Goal: Information Seeking & Learning: Learn about a topic

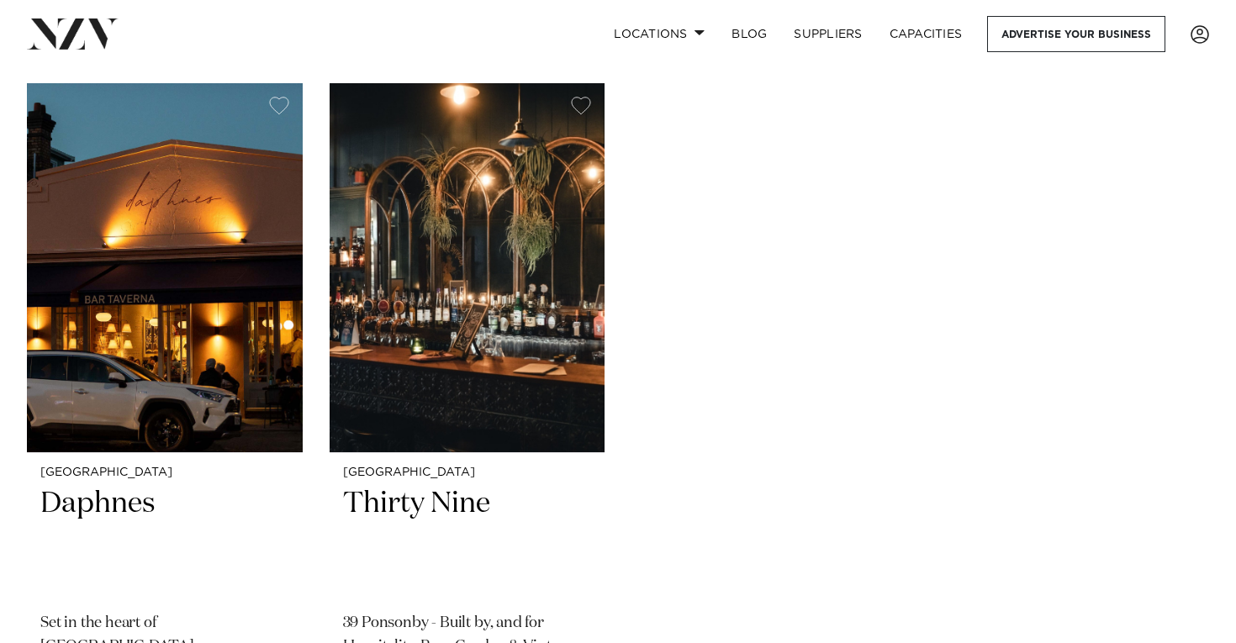
scroll to position [382, 0]
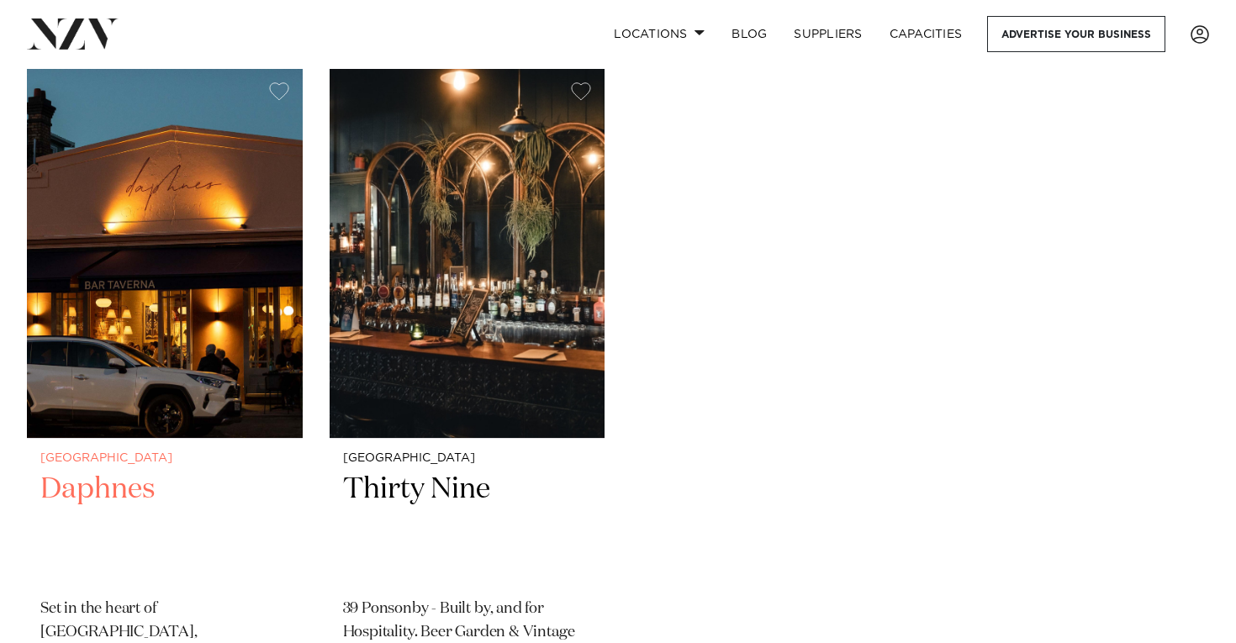
click at [182, 386] on img at bounding box center [165, 253] width 276 height 369
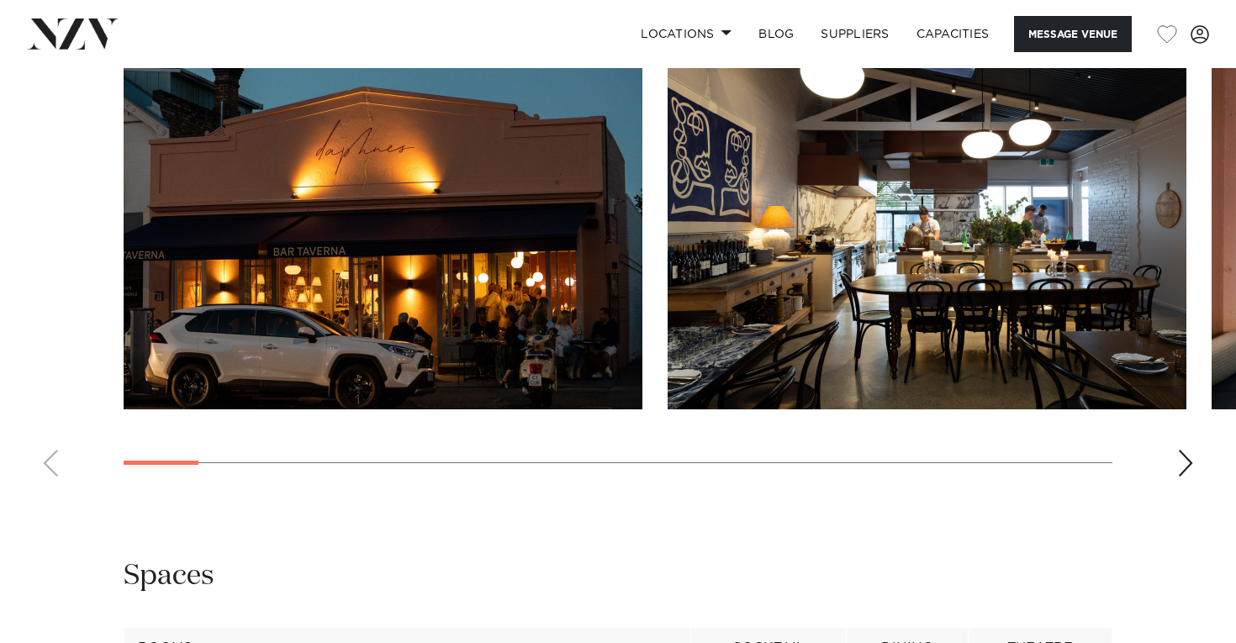
scroll to position [1583, 0]
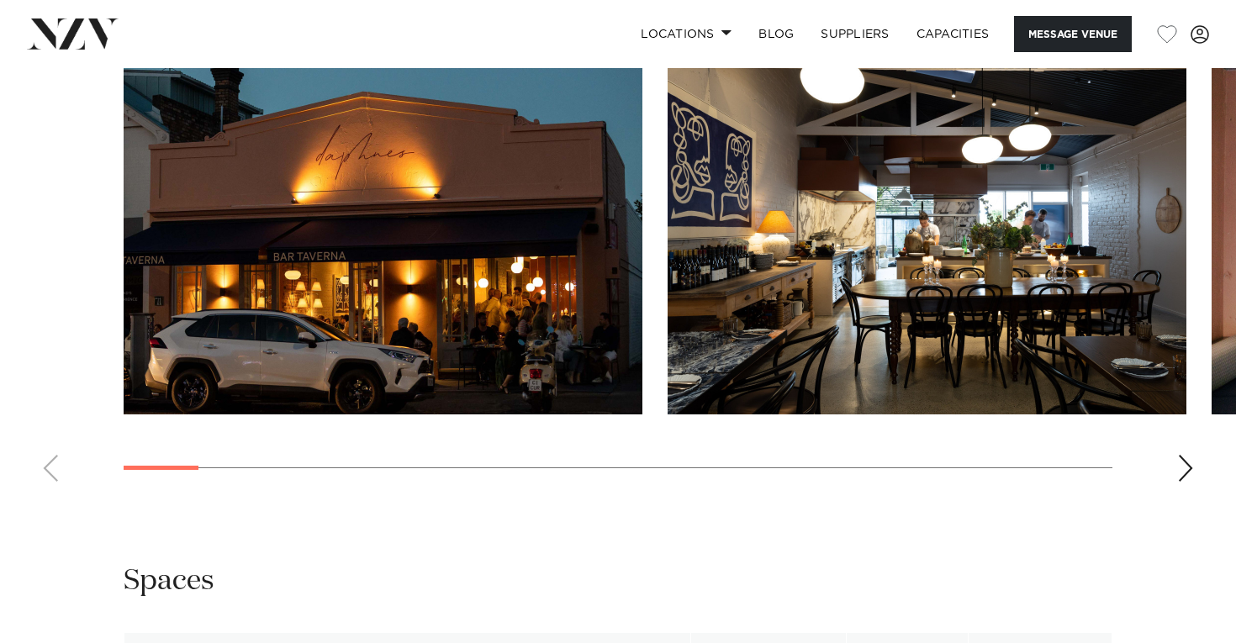
click at [1181, 482] on div "Next slide" at bounding box center [1185, 468] width 17 height 27
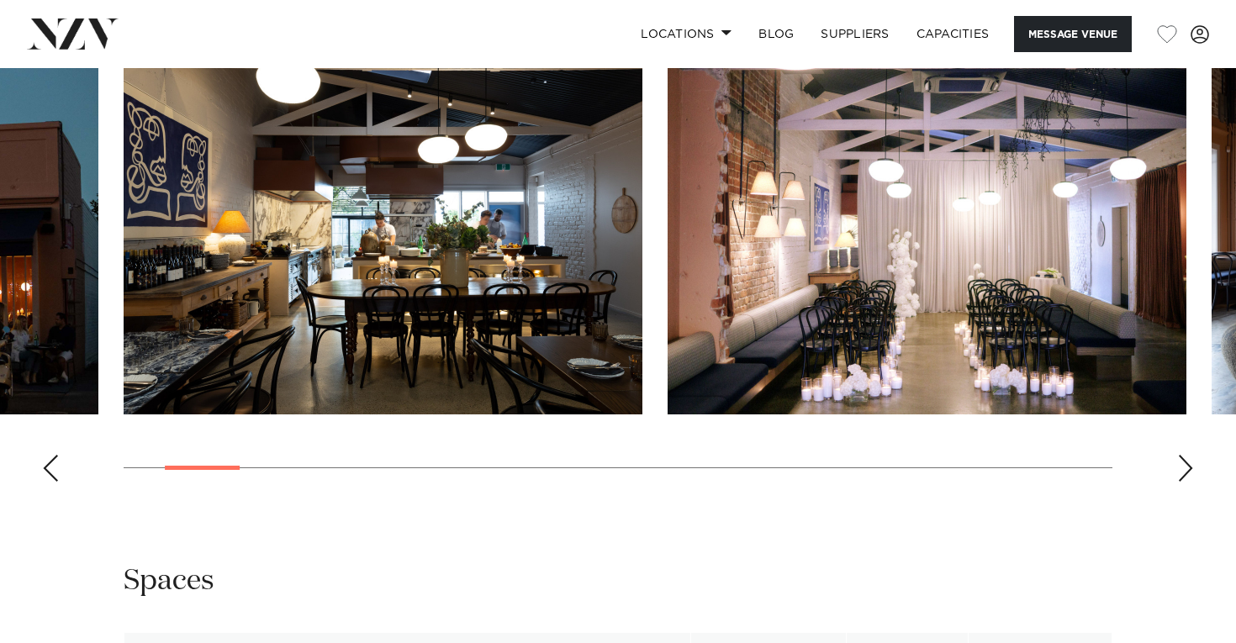
click at [1181, 482] on div "Next slide" at bounding box center [1185, 468] width 17 height 27
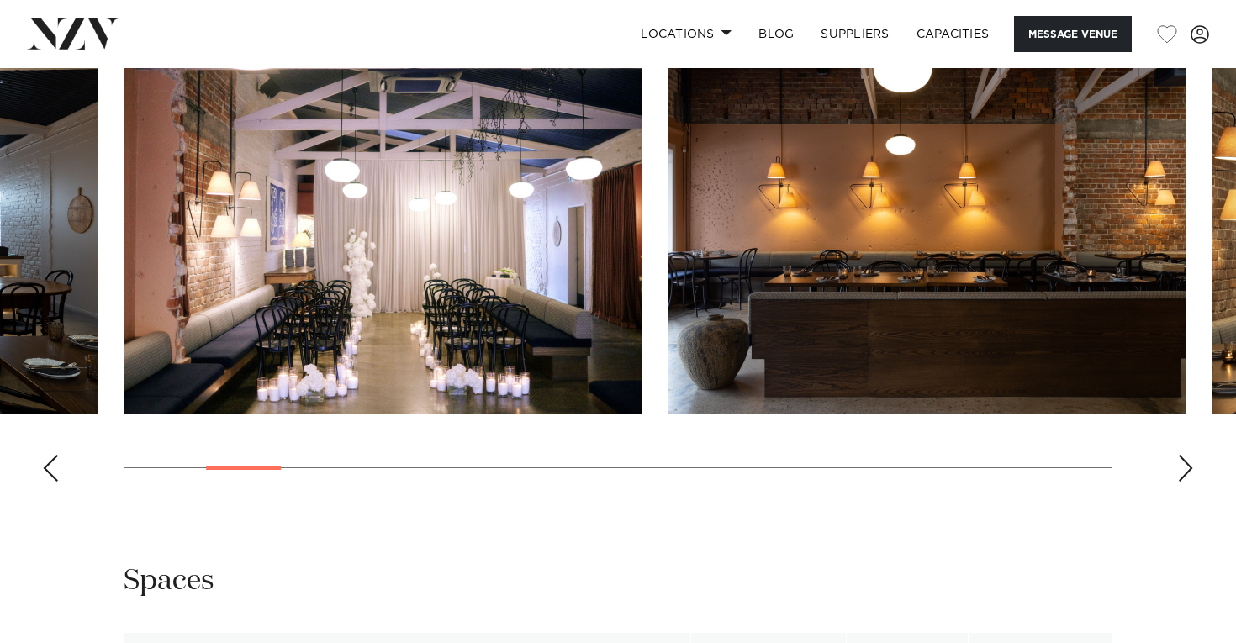
click at [1181, 482] on div "Next slide" at bounding box center [1185, 468] width 17 height 27
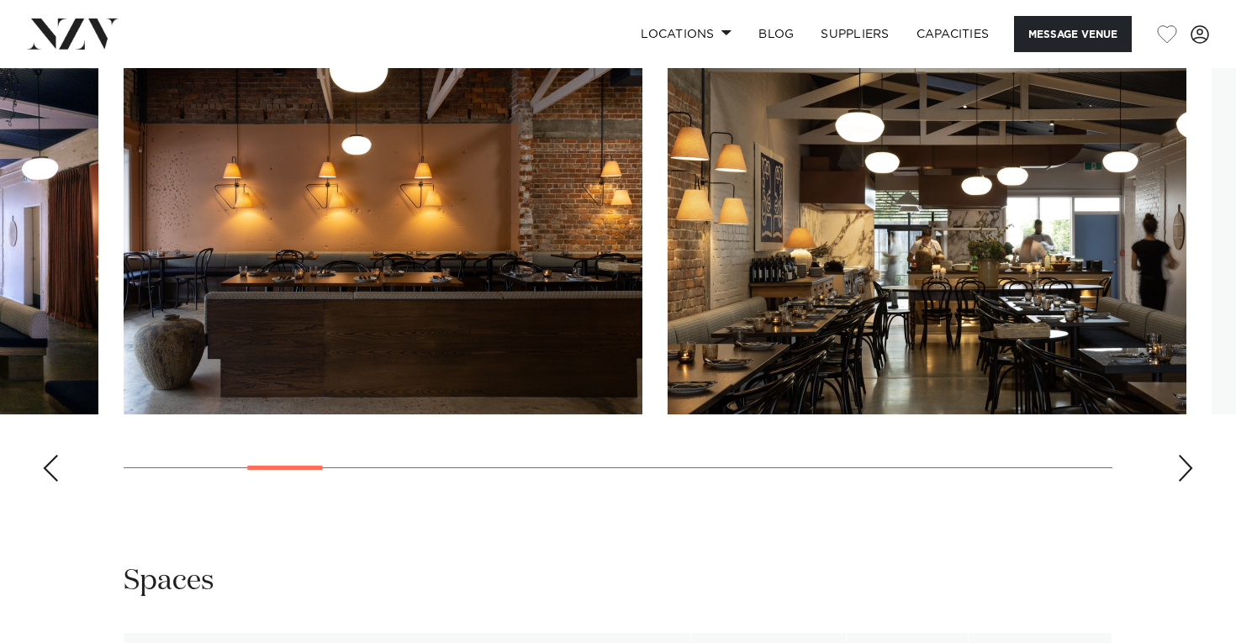
click at [1181, 482] on div "Next slide" at bounding box center [1185, 468] width 17 height 27
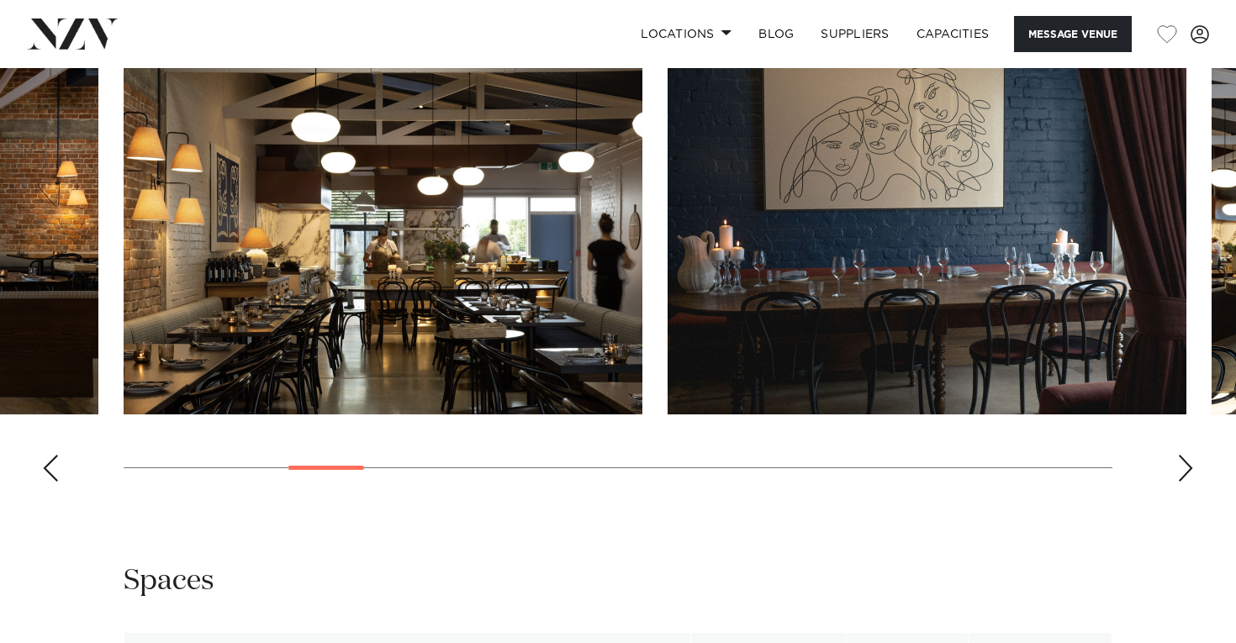
click at [1182, 482] on div "Next slide" at bounding box center [1185, 468] width 17 height 27
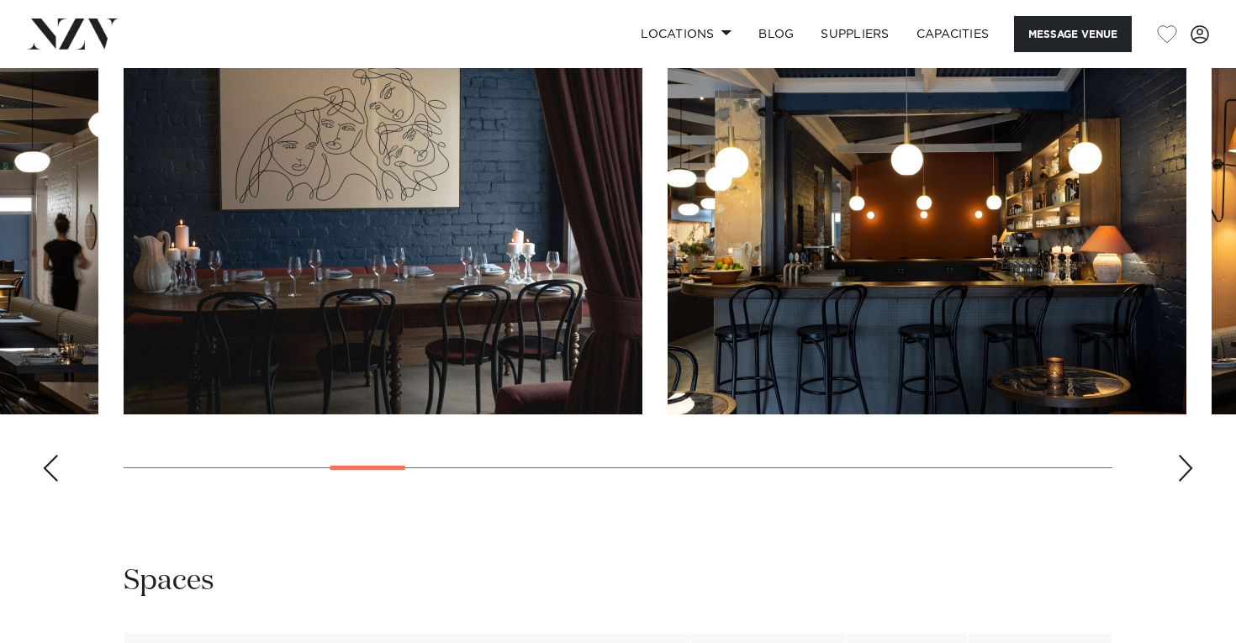
click at [1182, 482] on div "Next slide" at bounding box center [1185, 468] width 17 height 27
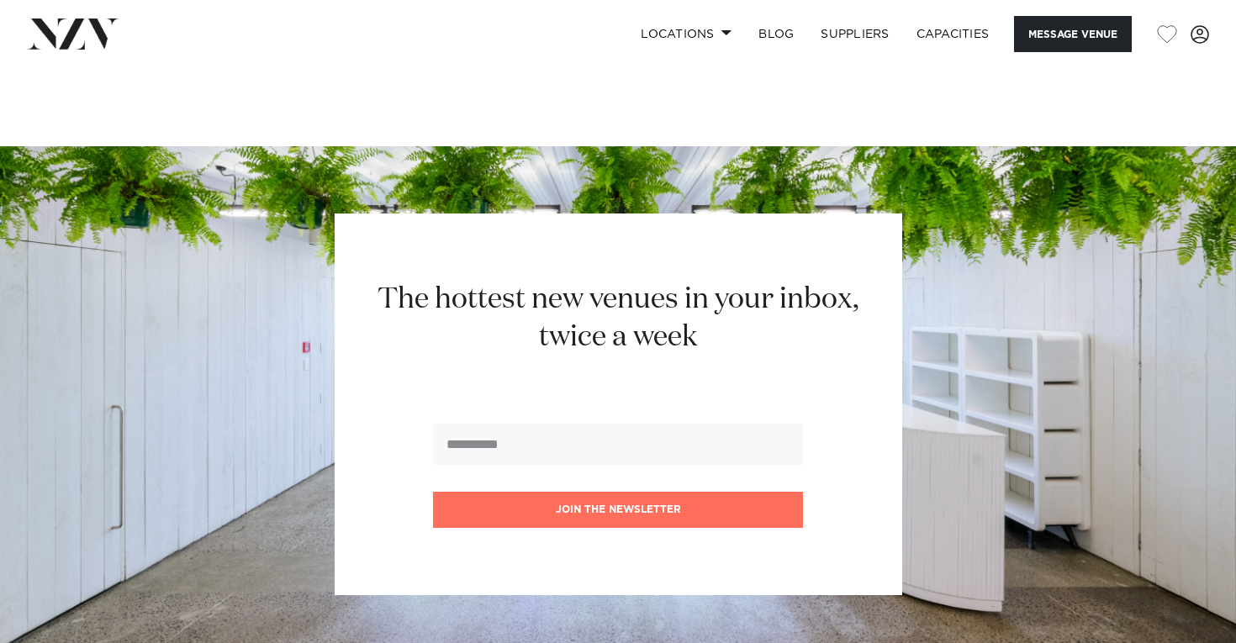
scroll to position [2296, 0]
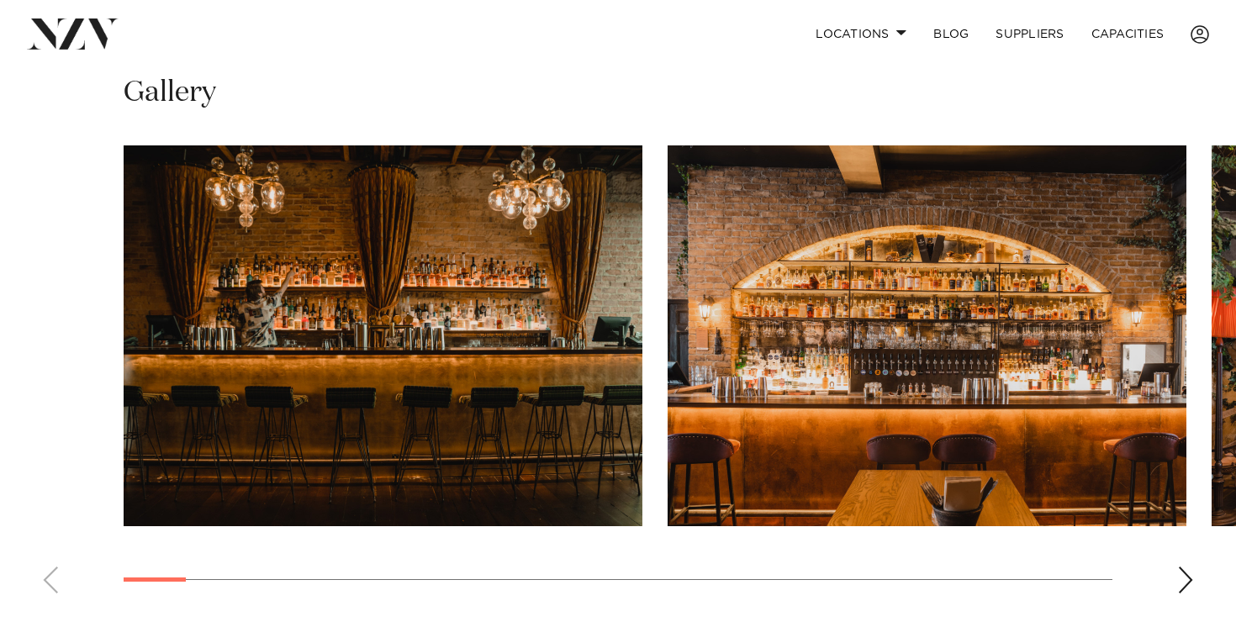
scroll to position [1141, 0]
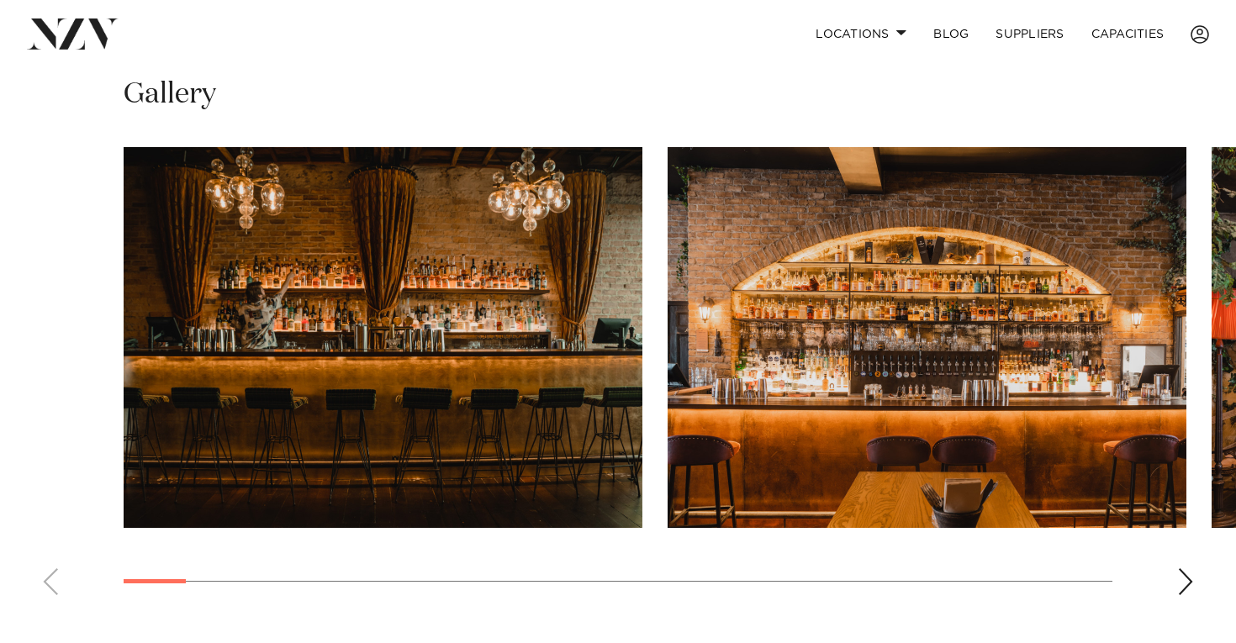
click at [1188, 578] on div "Next slide" at bounding box center [1185, 581] width 17 height 27
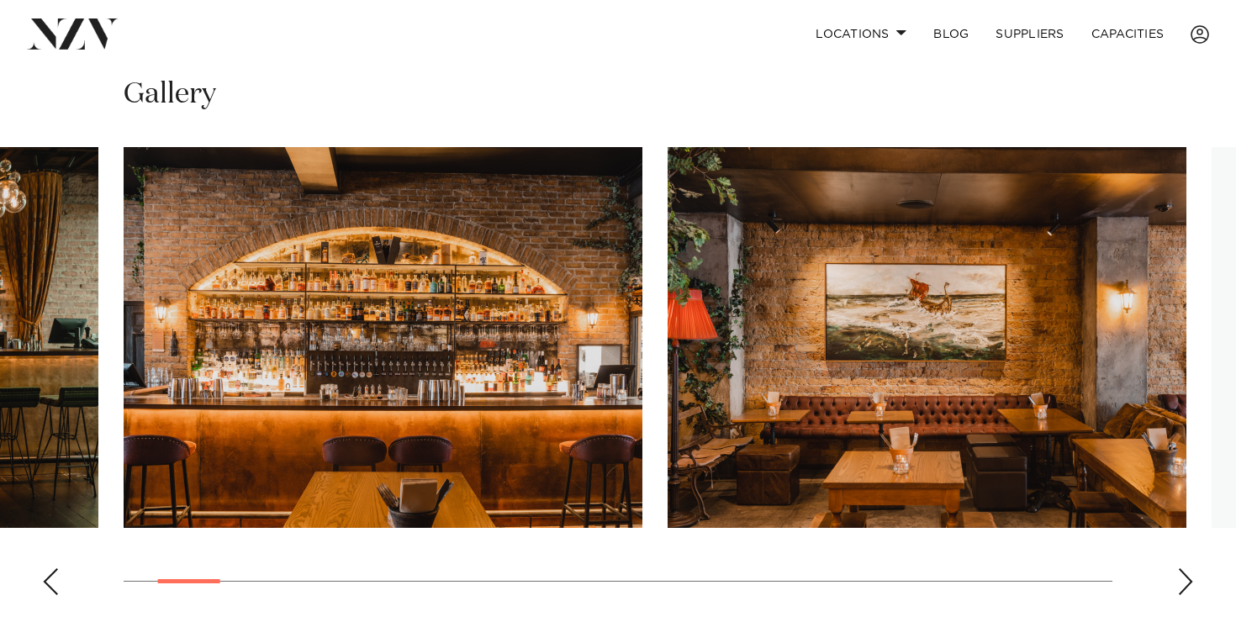
click at [1188, 578] on div "Next slide" at bounding box center [1185, 581] width 17 height 27
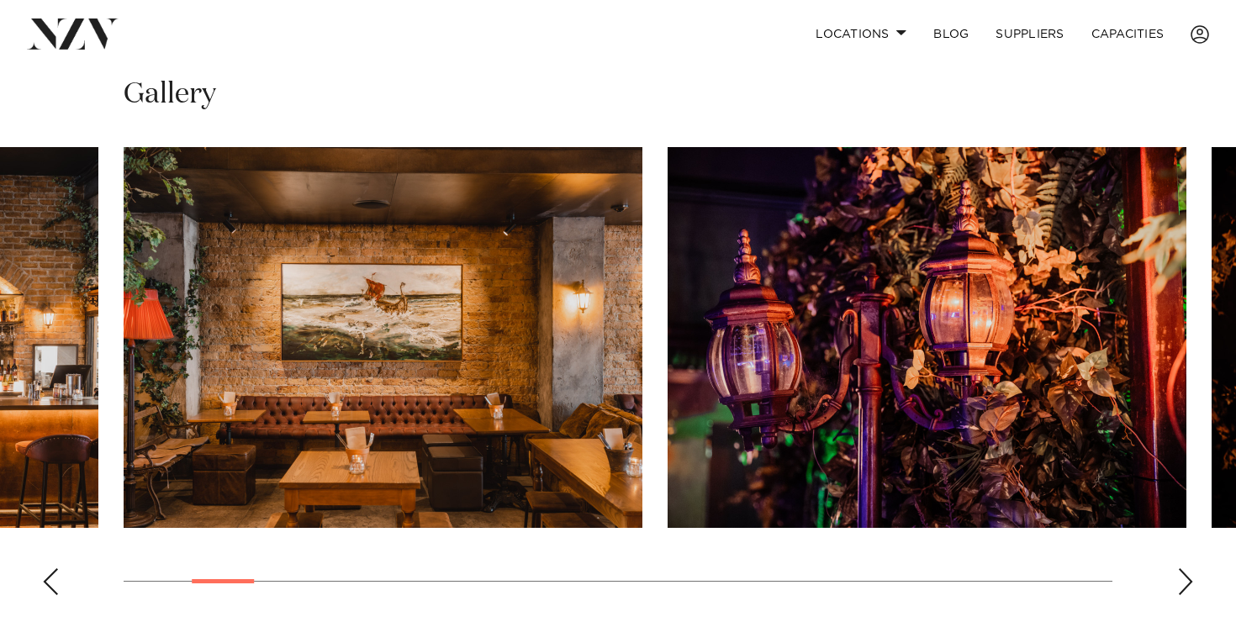
click at [1188, 578] on div "Next slide" at bounding box center [1185, 581] width 17 height 27
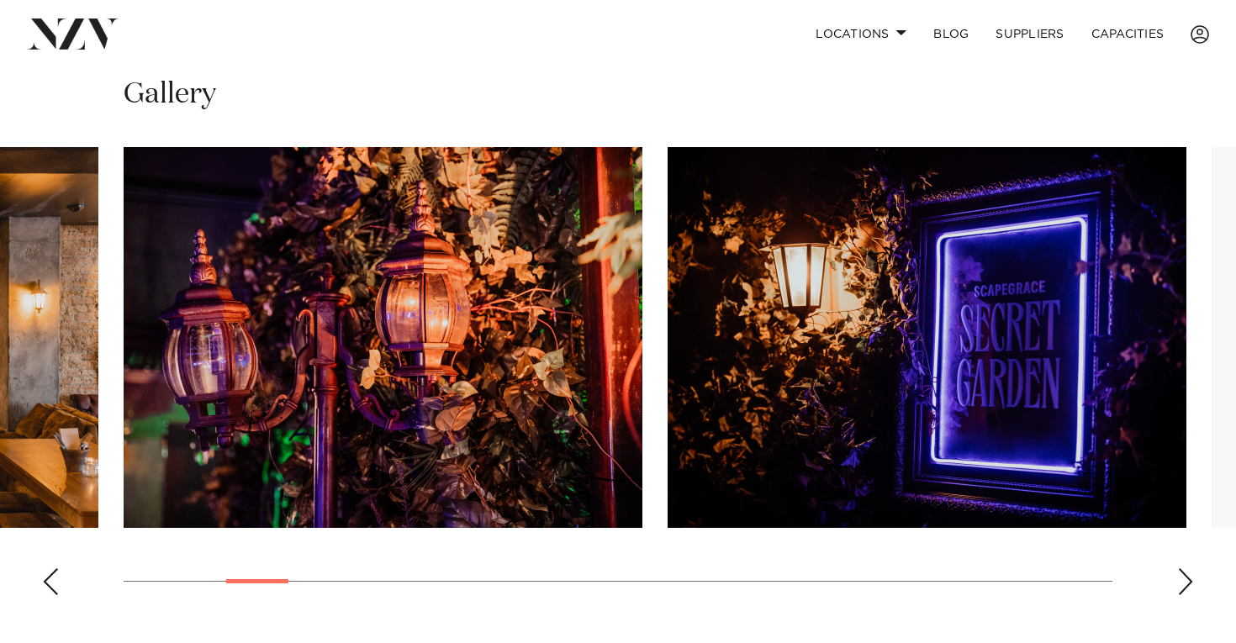
click at [1188, 578] on div "Next slide" at bounding box center [1185, 581] width 17 height 27
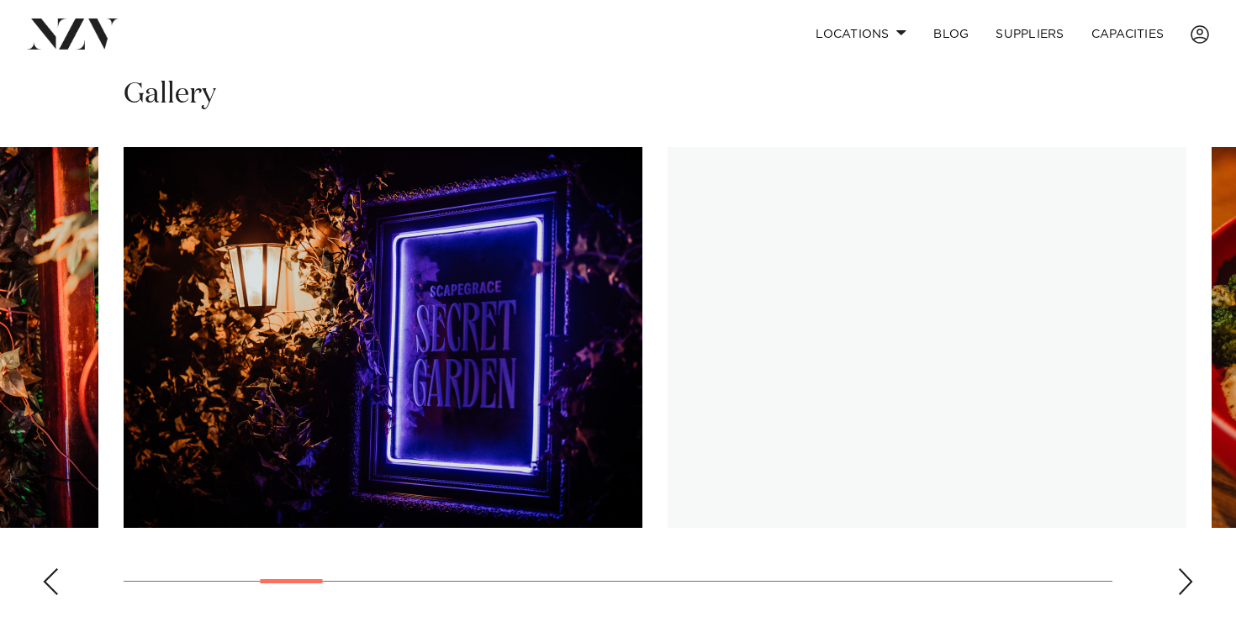
click at [1188, 578] on div "Next slide" at bounding box center [1185, 581] width 17 height 27
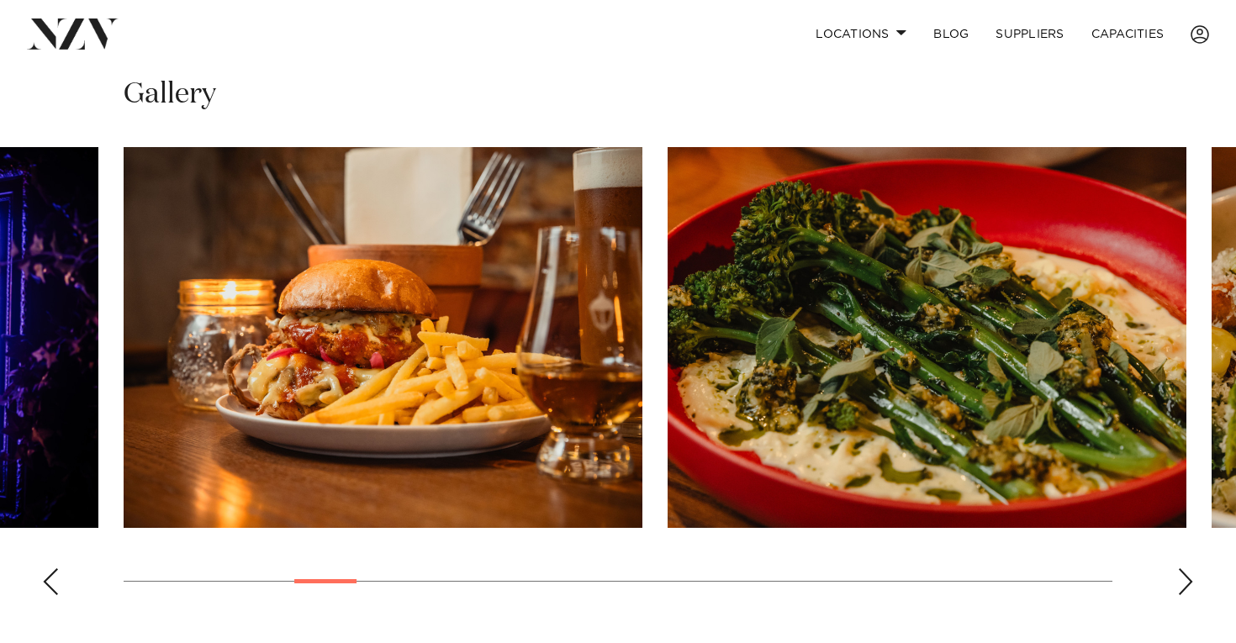
click at [1188, 578] on div "Next slide" at bounding box center [1185, 581] width 17 height 27
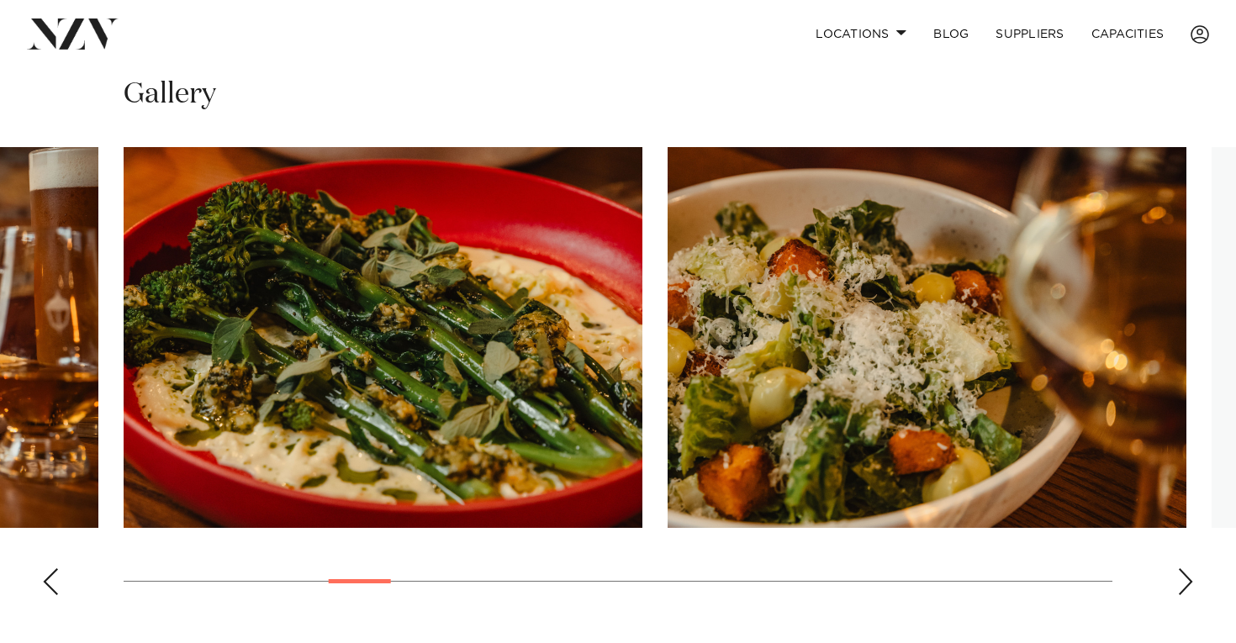
click at [1188, 578] on div "Next slide" at bounding box center [1185, 581] width 17 height 27
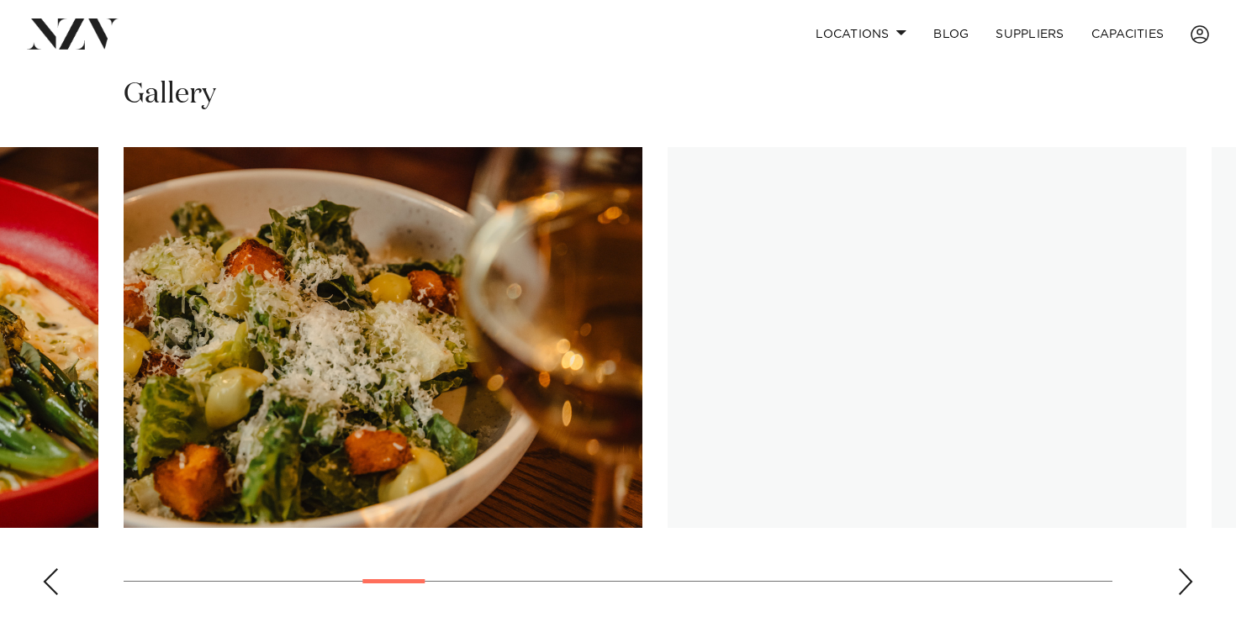
click at [1188, 578] on div "Next slide" at bounding box center [1185, 581] width 17 height 27
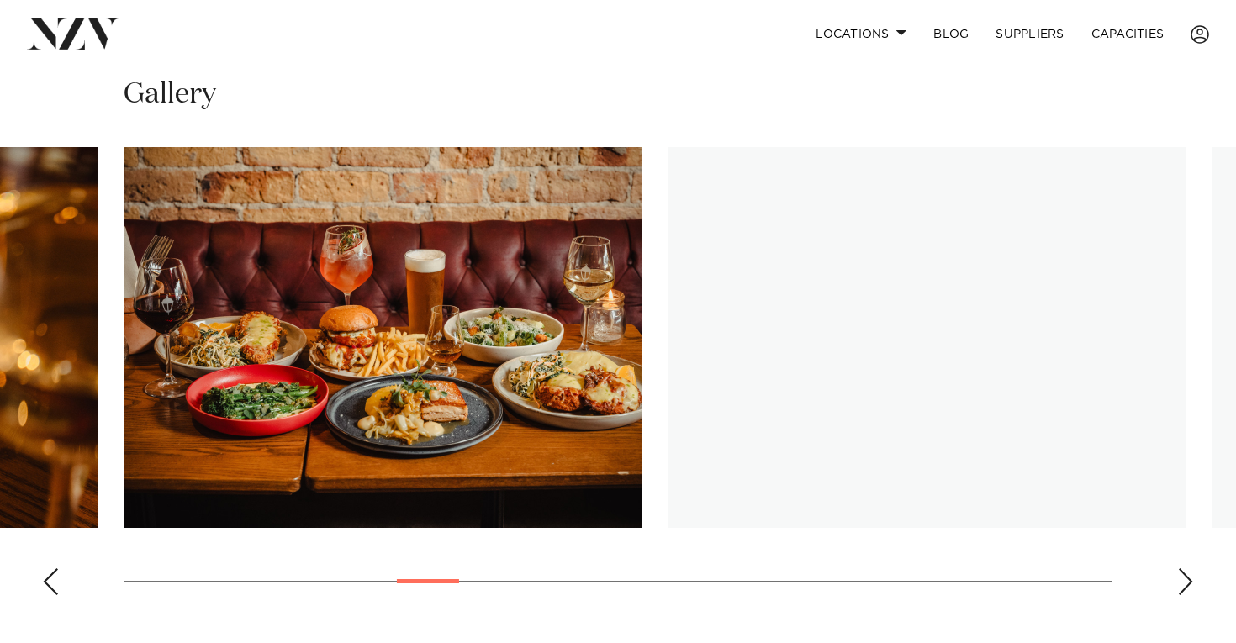
click at [1188, 578] on div "Next slide" at bounding box center [1185, 581] width 17 height 27
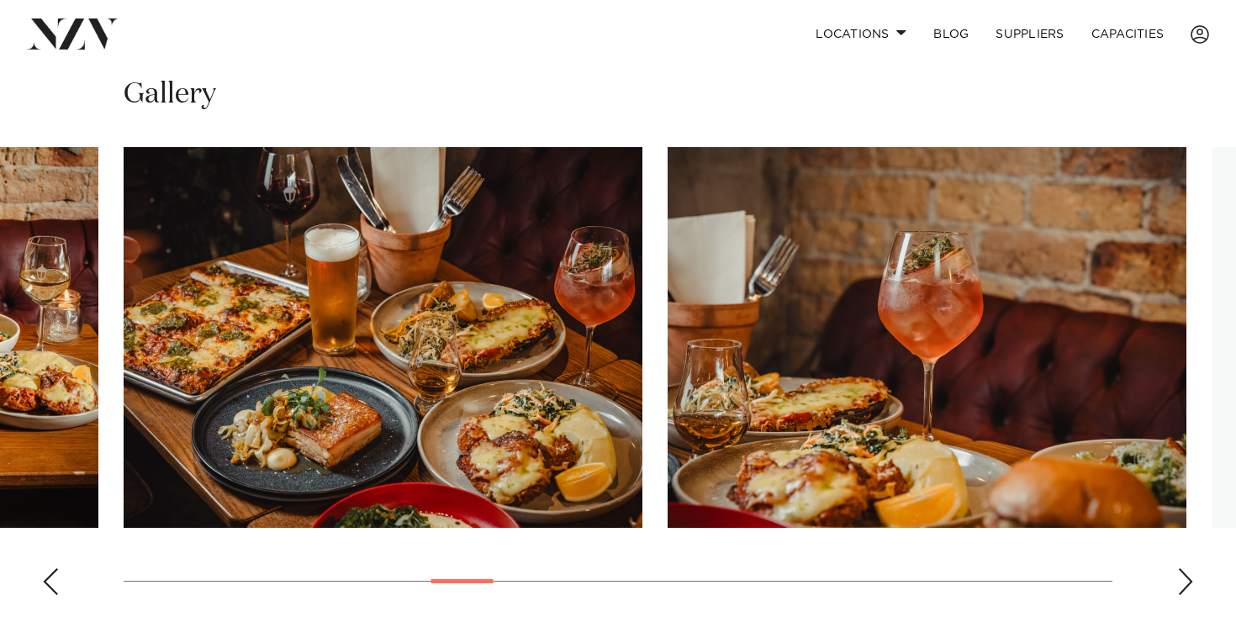
click at [1188, 578] on div "Next slide" at bounding box center [1185, 581] width 17 height 27
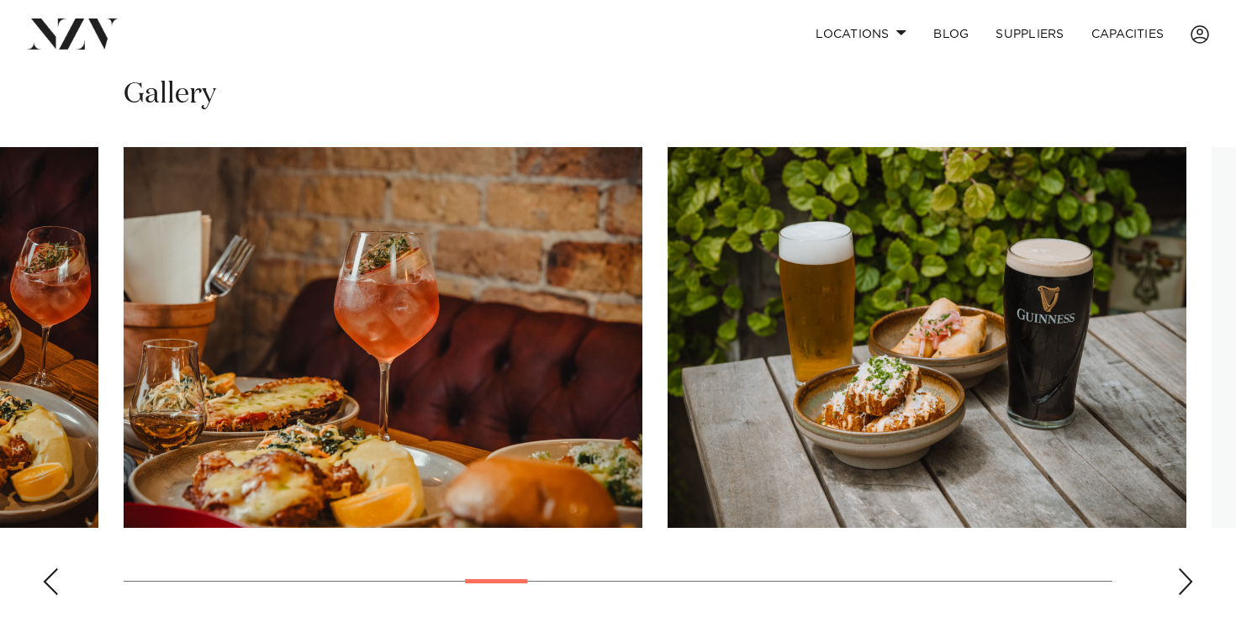
click at [1188, 578] on div "Next slide" at bounding box center [1185, 581] width 17 height 27
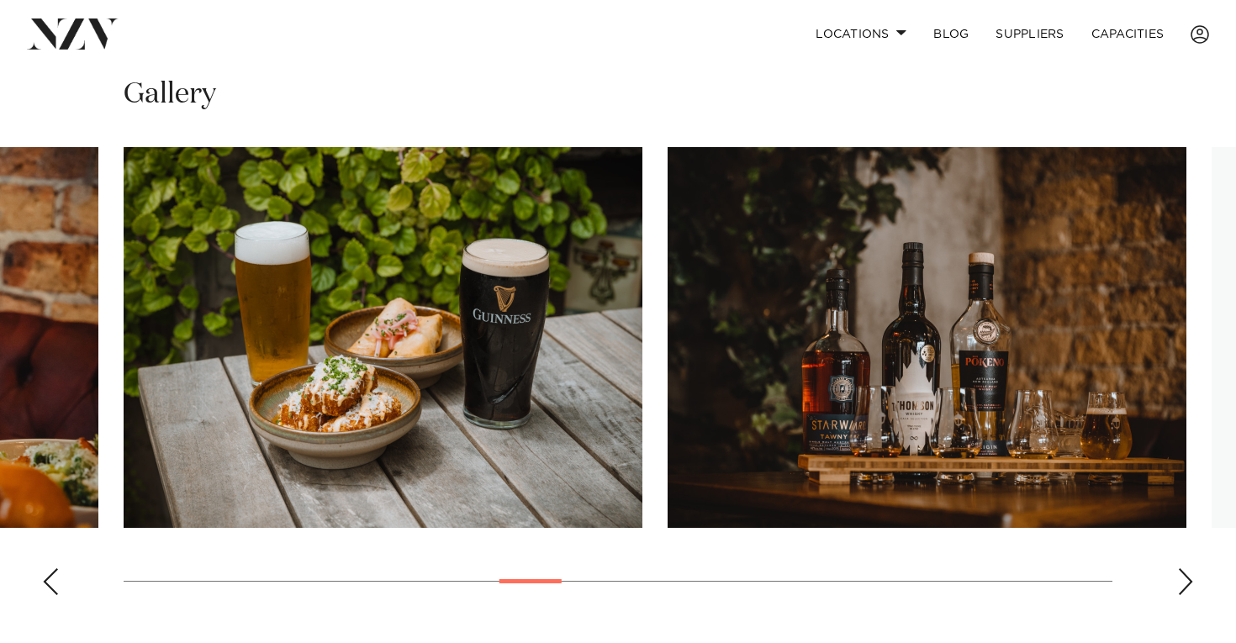
click at [1188, 578] on div "Next slide" at bounding box center [1185, 581] width 17 height 27
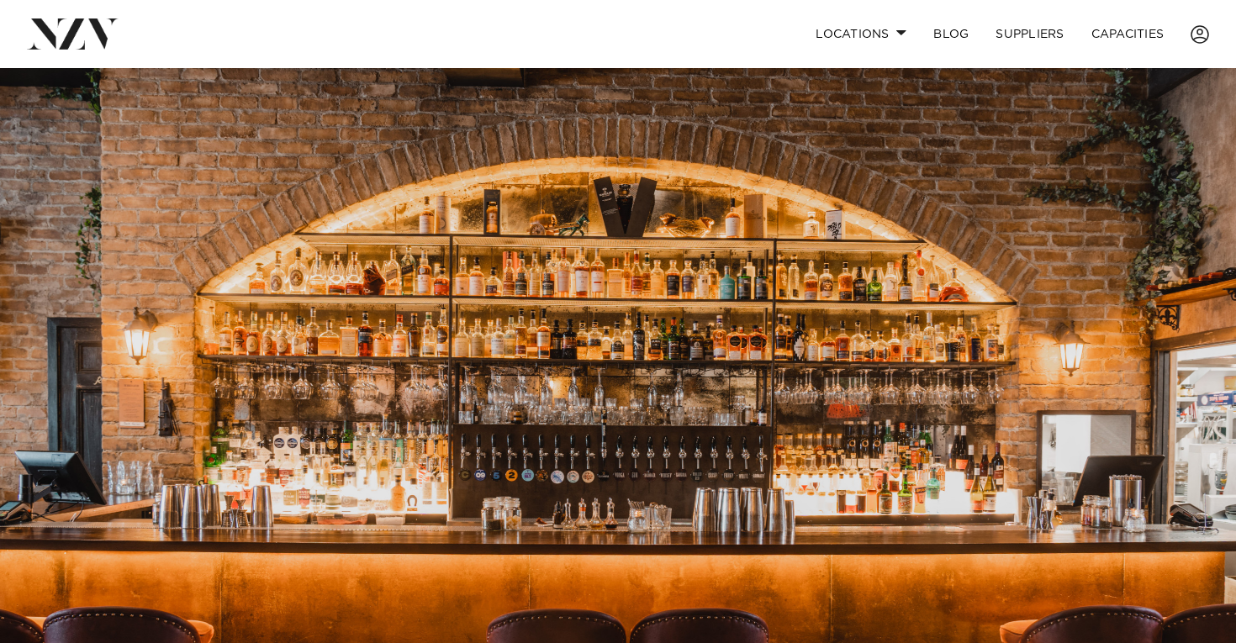
scroll to position [0, 0]
click at [869, 25] on link "Locations" at bounding box center [861, 34] width 118 height 36
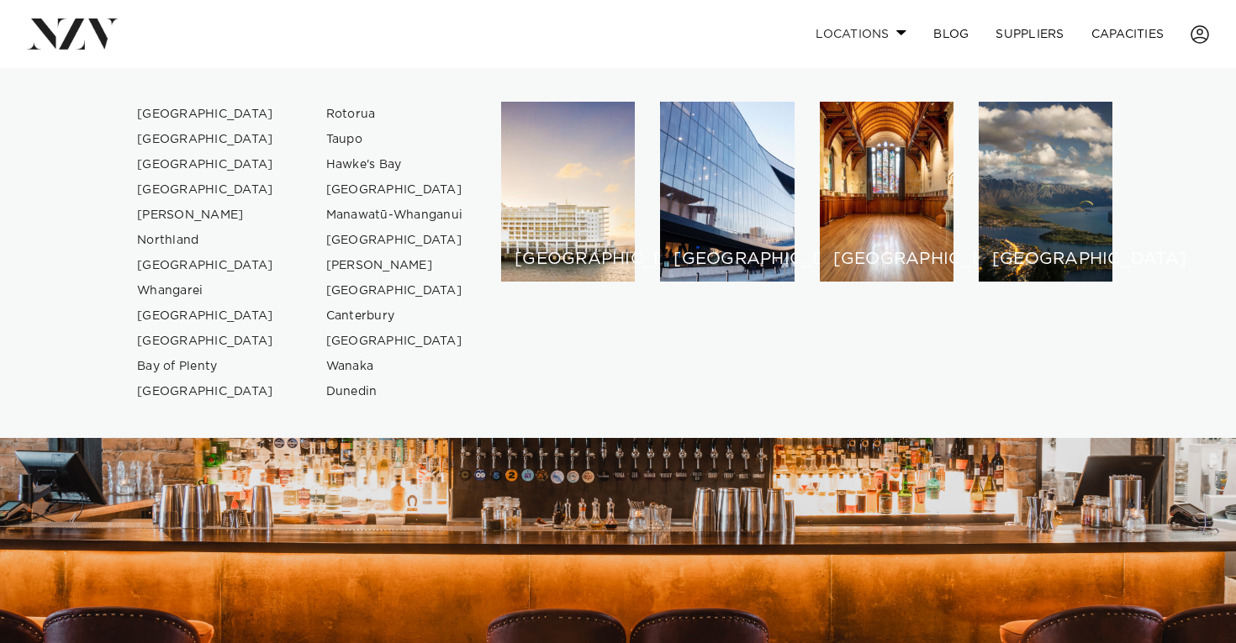
click at [869, 25] on link "Locations" at bounding box center [861, 34] width 118 height 36
